Goal: Find specific page/section: Locate a particular part of the current website

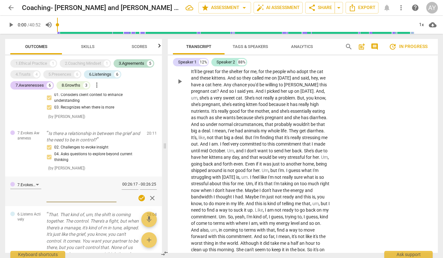
scroll to position [222, 0]
click at [291, 7] on span "auto_fix_high AI Assessment" at bounding box center [277, 8] width 43 height 8
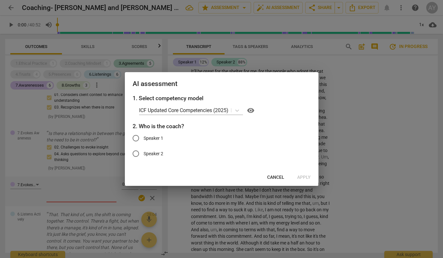
click at [275, 176] on span "Cancel" at bounding box center [275, 178] width 17 height 6
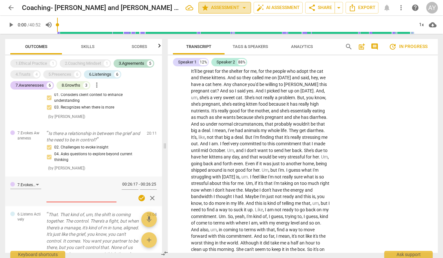
click at [243, 7] on span "arrow_drop_down" at bounding box center [244, 8] width 8 height 8
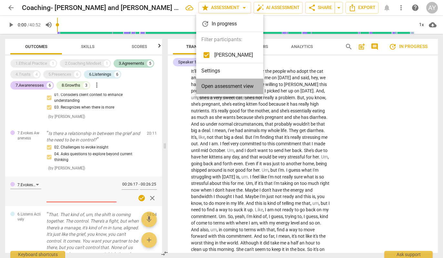
click at [238, 85] on span "Open assessment view" at bounding box center [227, 87] width 52 height 8
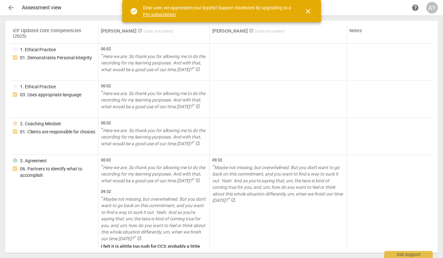
click at [311, 11] on span "close" at bounding box center [308, 11] width 8 height 8
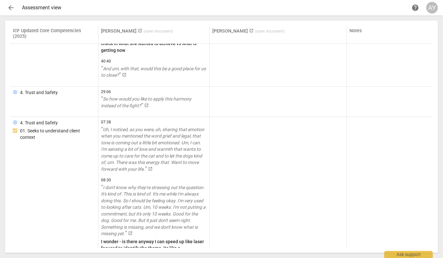
scroll to position [495, 0]
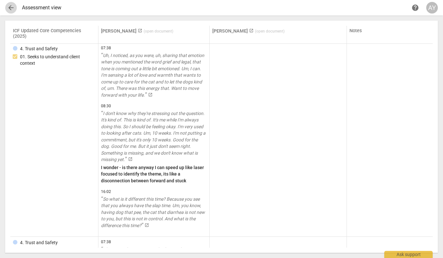
click at [7, 9] on span "arrow_back" at bounding box center [11, 8] width 8 height 8
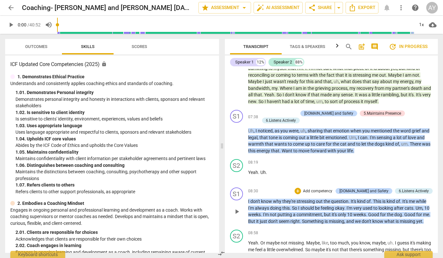
scroll to position [381, 0]
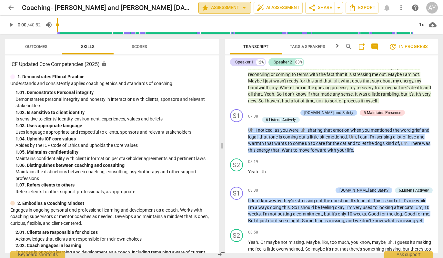
click at [233, 7] on span "star Assessment arrow_drop_down" at bounding box center [224, 8] width 47 height 8
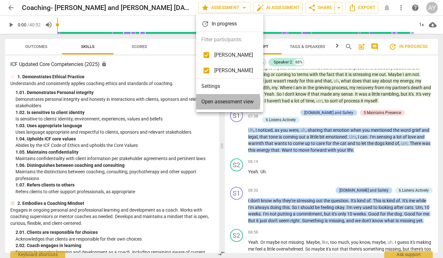
click at [216, 102] on span "Open assessment view" at bounding box center [227, 102] width 52 height 8
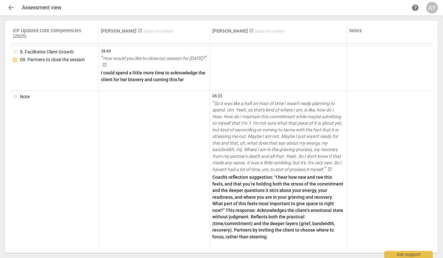
scroll to position [3341, 0]
